Goal: Information Seeking & Learning: Find contact information

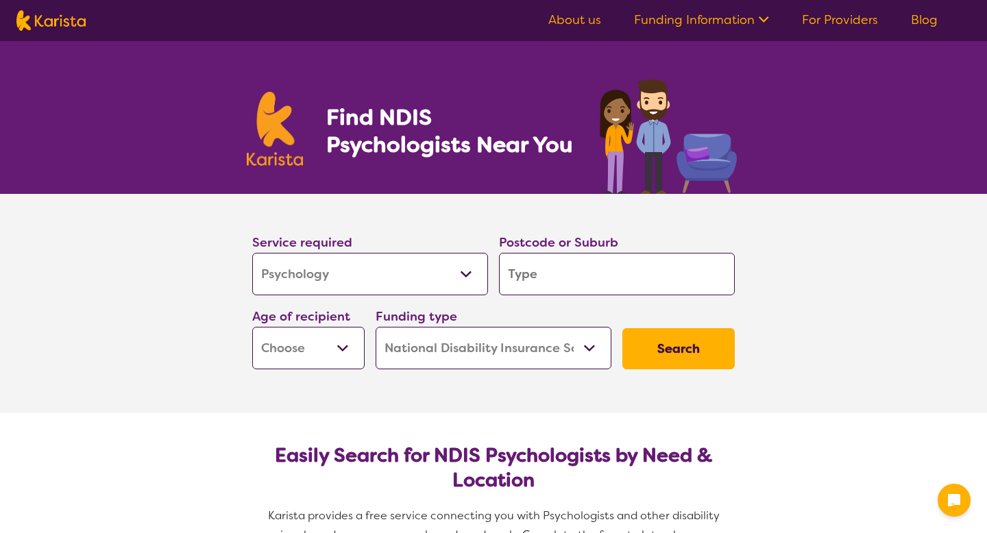
select select "Psychology"
select select "NDIS"
select select "Psychology"
select select "NDIS"
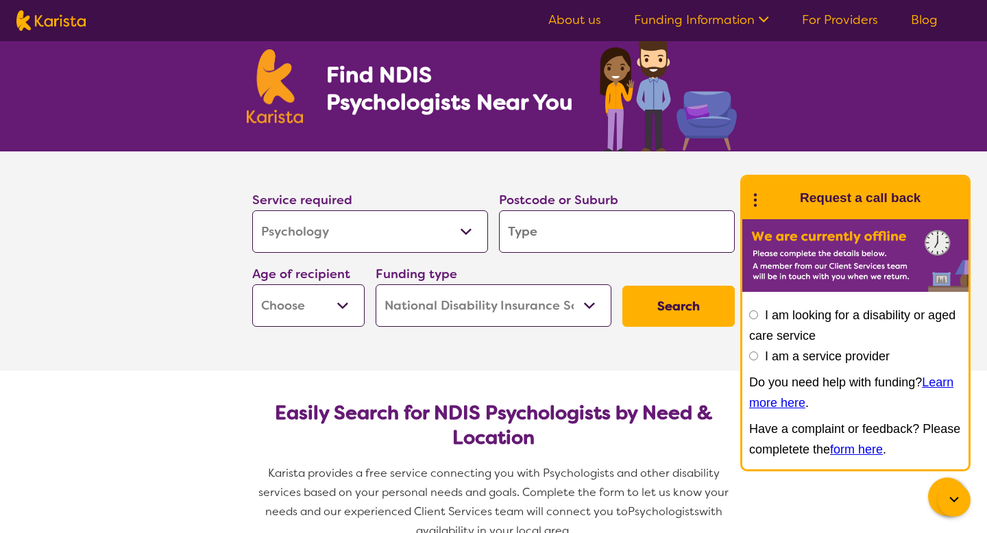
scroll to position [39, 0]
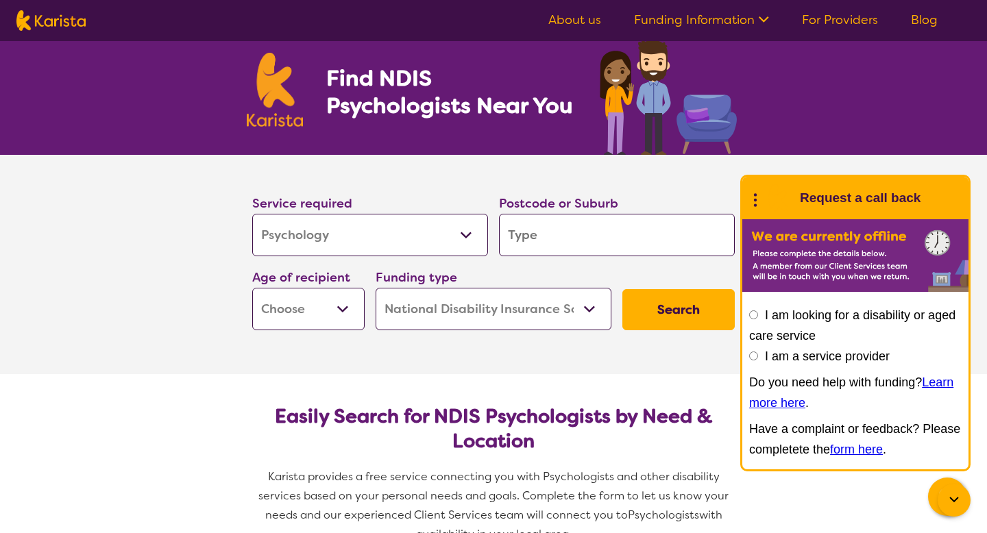
click at [340, 312] on select "Early Childhood - 0 to 9 Child - 10 to 11 Adolescent - 12 to 17 Adult - 18 to 6…" at bounding box center [308, 309] width 112 height 42
select select "AD"
click at [252, 288] on select "Early Childhood - 0 to 9 Child - 10 to 11 Adolescent - 12 to 17 Adult - 18 to 6…" at bounding box center [308, 309] width 112 height 42
select select "AD"
click at [340, 293] on select "Early Childhood - 0 to 9 Child - 10 to 11 Adolescent - 12 to 17 Adult - 18 to 6…" at bounding box center [308, 309] width 112 height 42
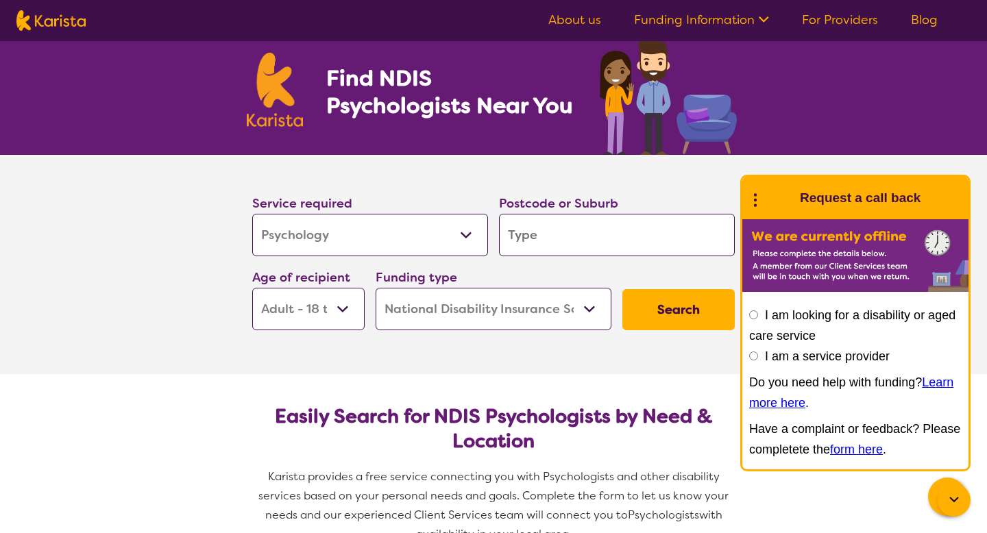
click at [252, 288] on select "Early Childhood - 0 to 9 Child - 10 to 11 Adolescent - 12 to 17 Adult - 18 to 6…" at bounding box center [308, 309] width 112 height 42
click at [517, 247] on input "search" at bounding box center [617, 235] width 236 height 42
type input "2"
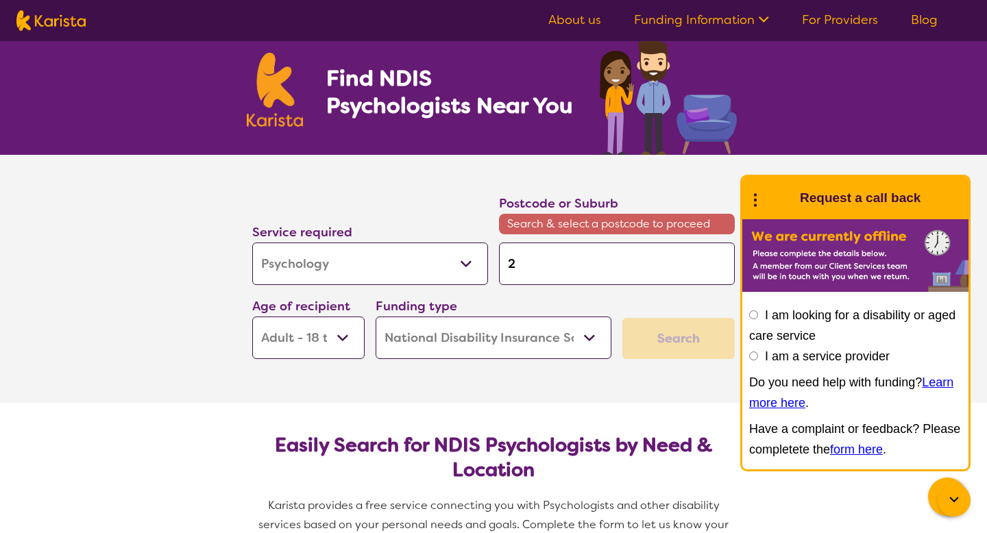
type input "24"
type input "248"
type input "2486"
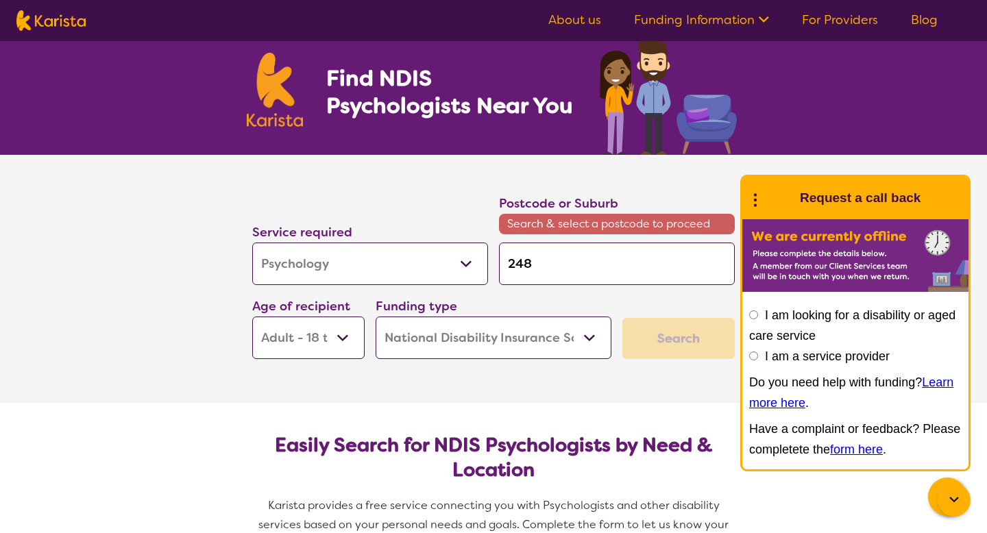
type input "2486"
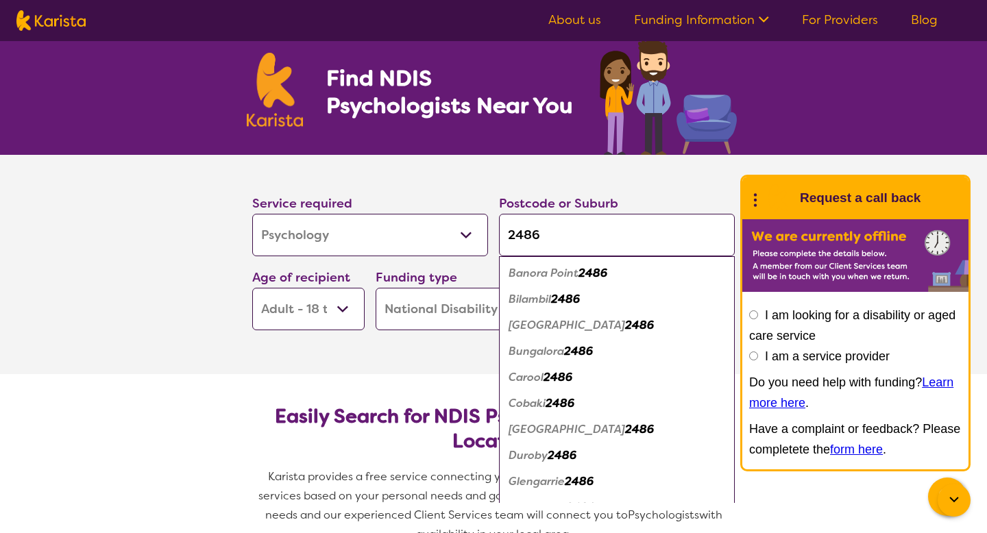
type input "248"
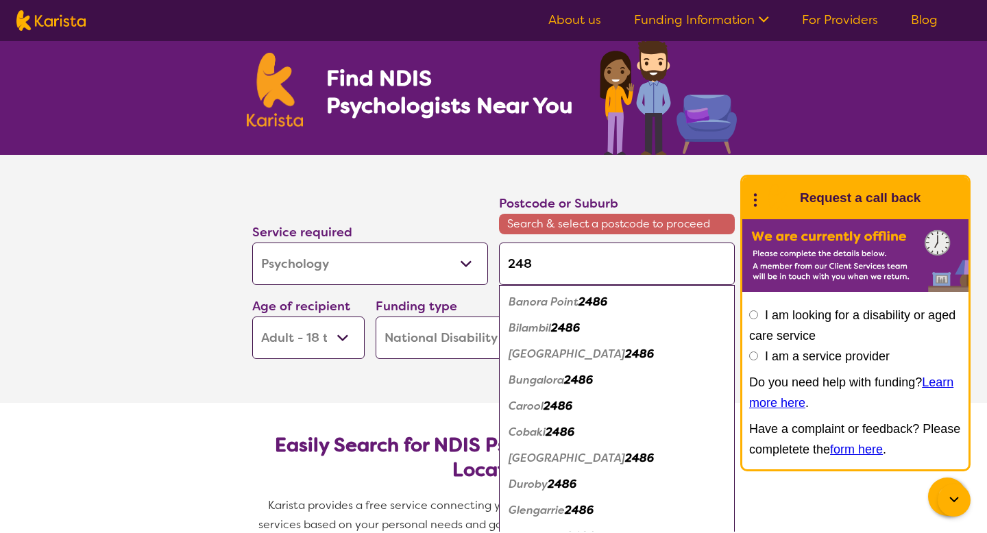
type input "2485"
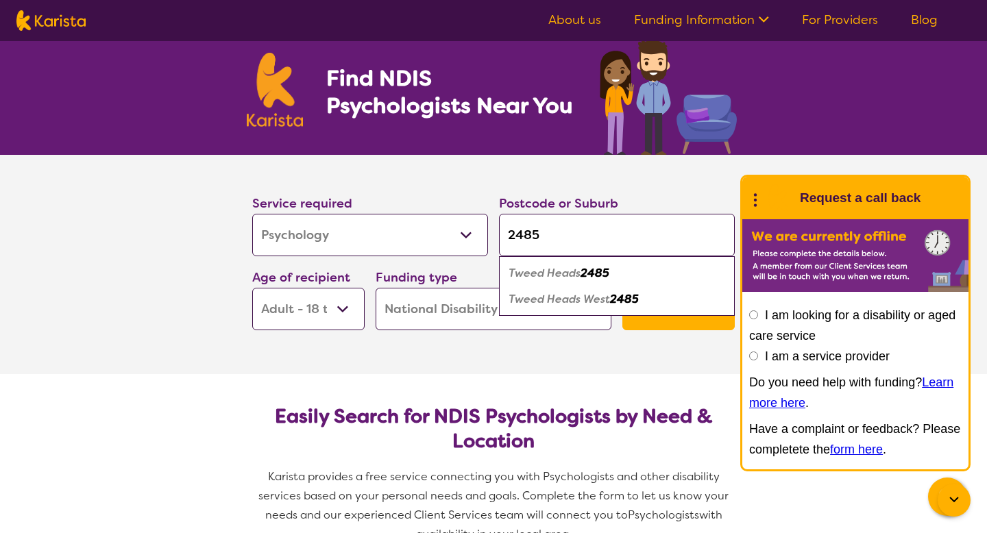
type input "2485"
click at [560, 277] on em "Tweed Heads" at bounding box center [544, 273] width 72 height 14
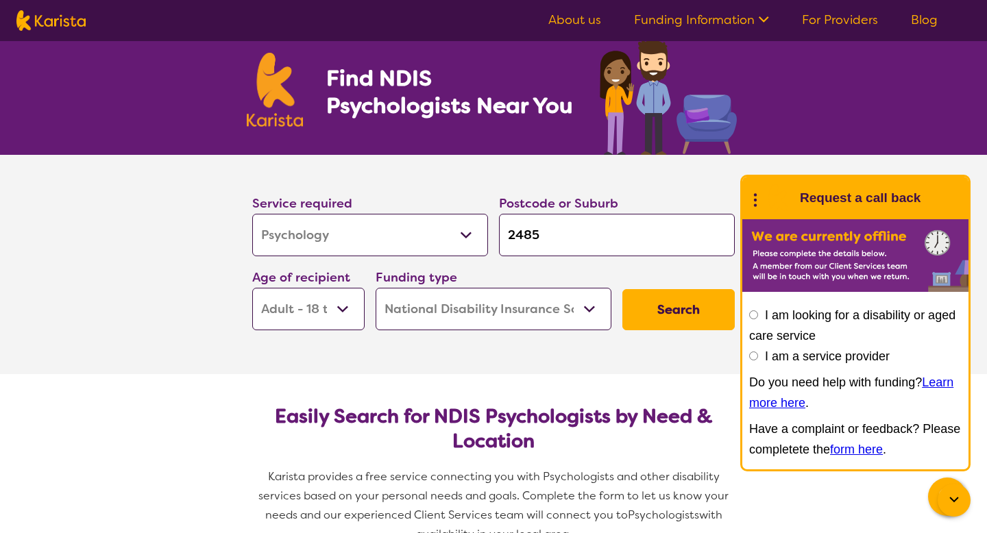
click at [649, 305] on button "Search" at bounding box center [678, 309] width 112 height 41
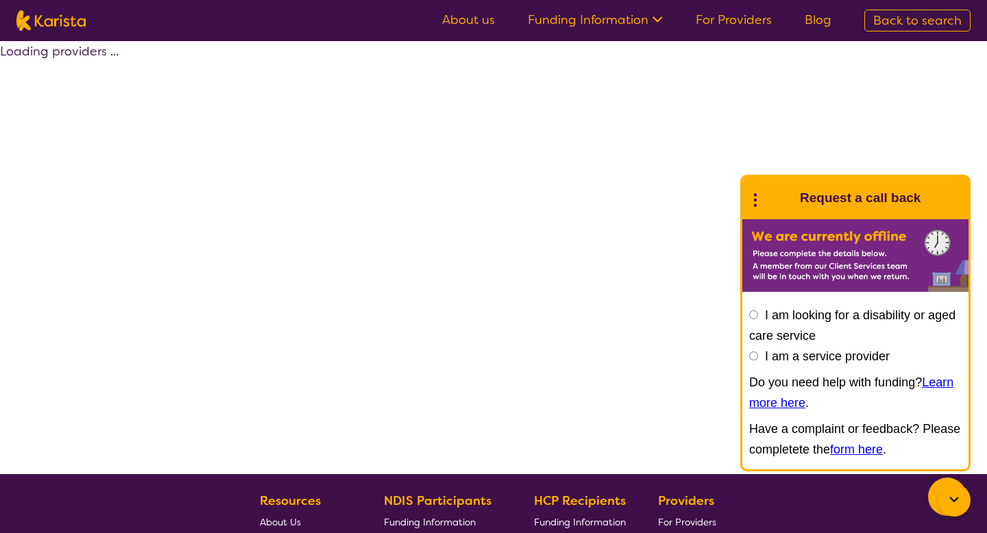
select select "by_score"
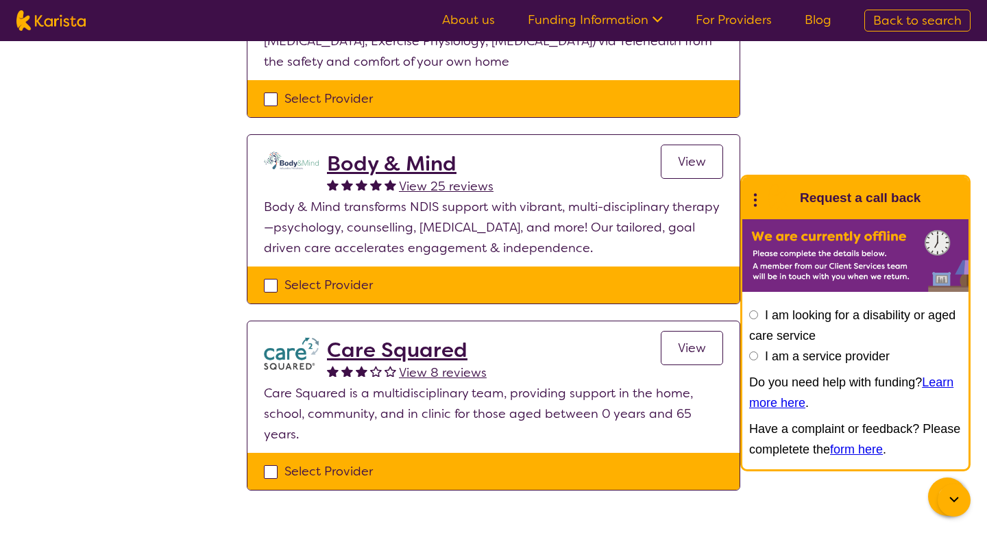
scroll to position [358, 0]
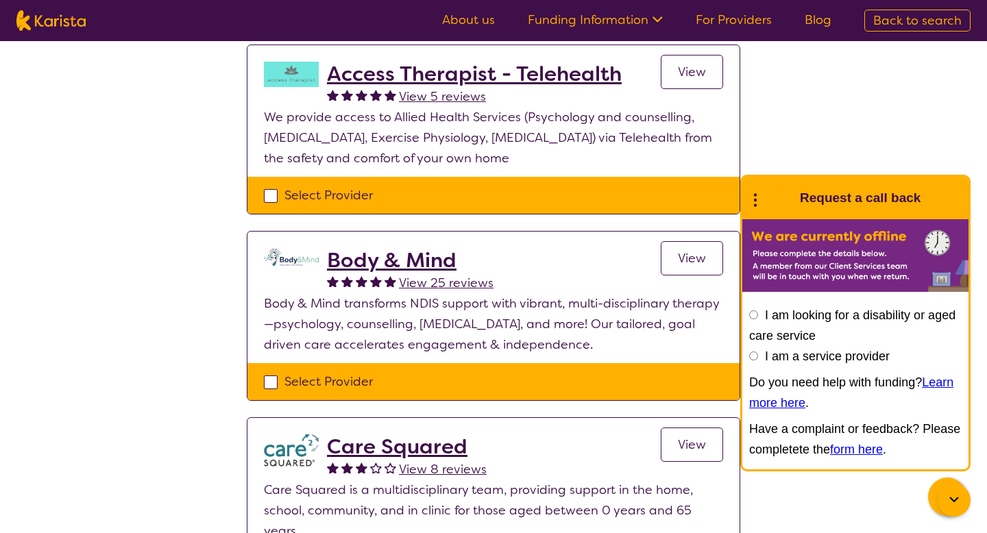
click at [703, 265] on span "View" at bounding box center [692, 258] width 28 height 16
